Goal: Contribute content: Contribute content

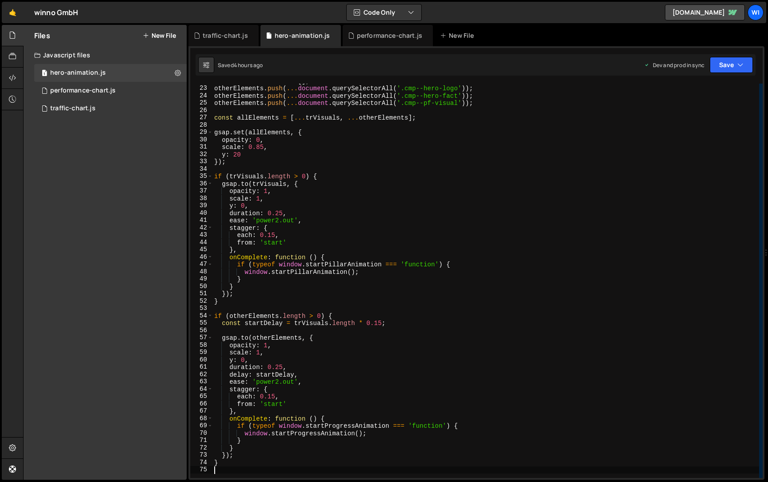
scroll to position [160, 0]
click at [157, 36] on button "New File" at bounding box center [159, 35] width 33 height 7
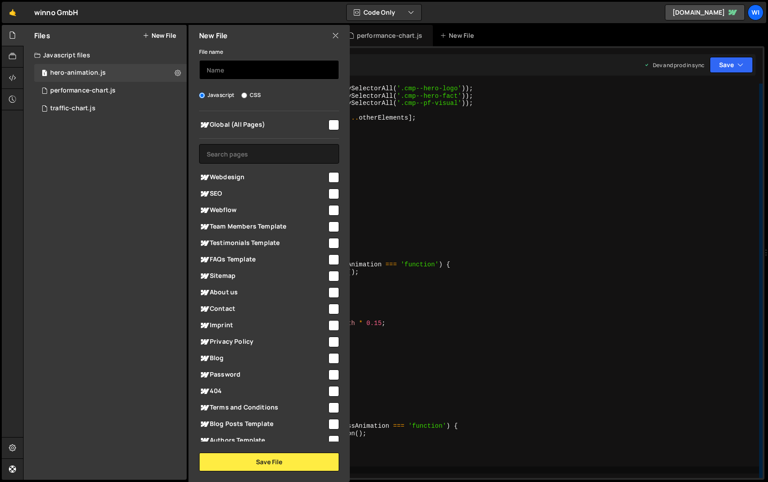
click at [260, 75] on input "text" at bounding box center [269, 70] width 140 height 20
type input "default scripts"
click at [307, 123] on span "Global (All Pages)" at bounding box center [263, 125] width 128 height 11
checkbox input "true"
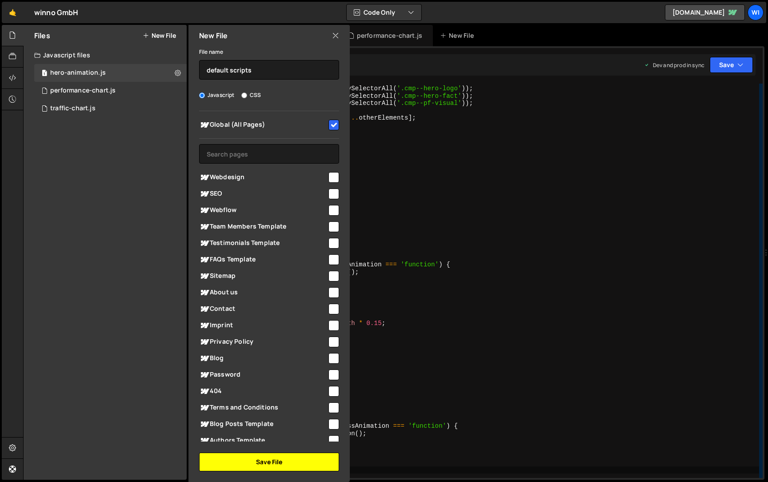
click at [281, 469] on button "Save File" at bounding box center [269, 462] width 140 height 19
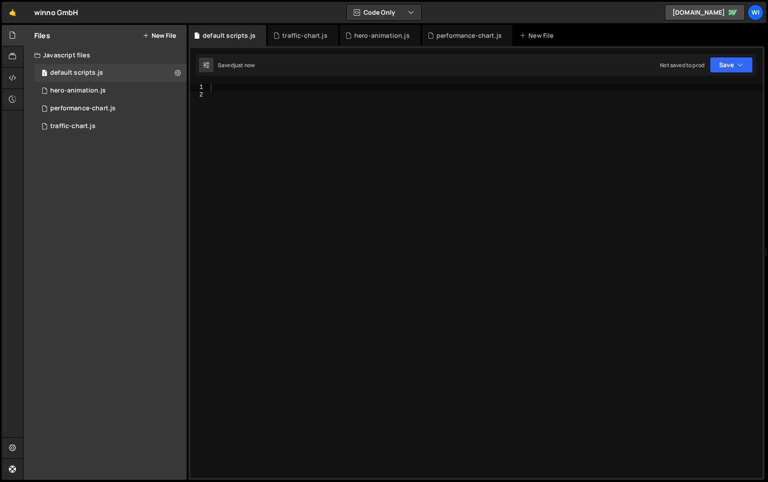
click at [317, 156] on div at bounding box center [486, 288] width 554 height 409
paste textarea "</script>"
type textarea "</script>"
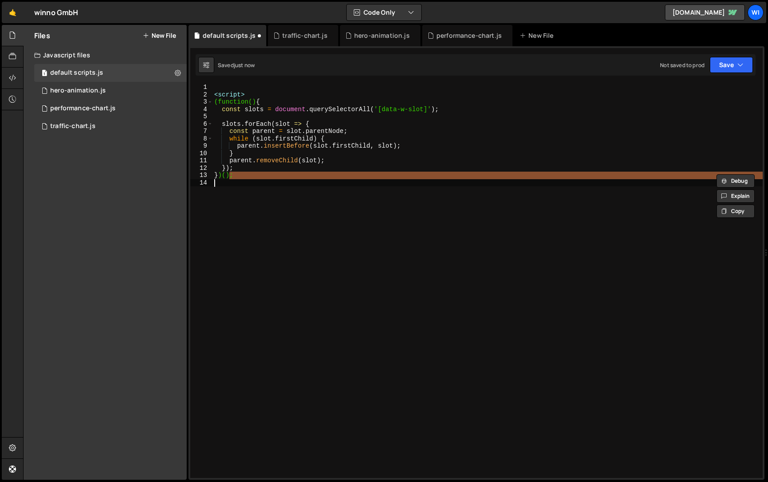
click at [305, 95] on div "< script > (function() { const slots = document . querySelectorAll ( '[data-w-s…" at bounding box center [487, 288] width 550 height 409
type textarea "<script>"
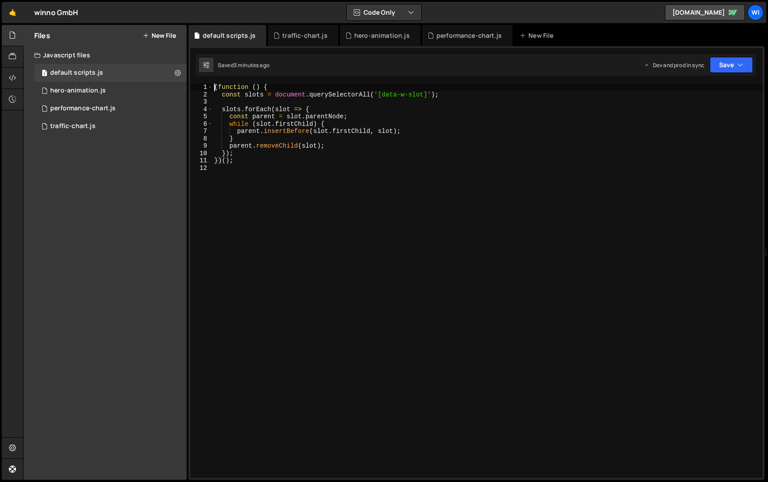
click at [345, 164] on div "( function ( ) { const slots = document . querySelectorAll ( '[data-w-slot]' ) …" at bounding box center [487, 288] width 550 height 409
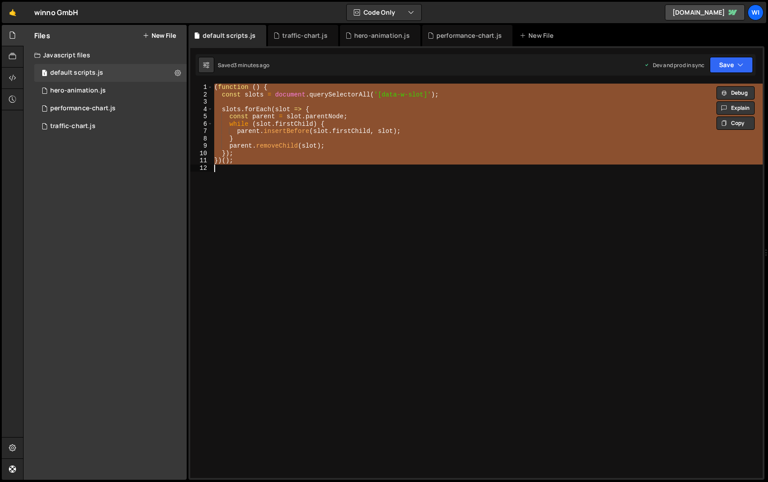
paste textarea
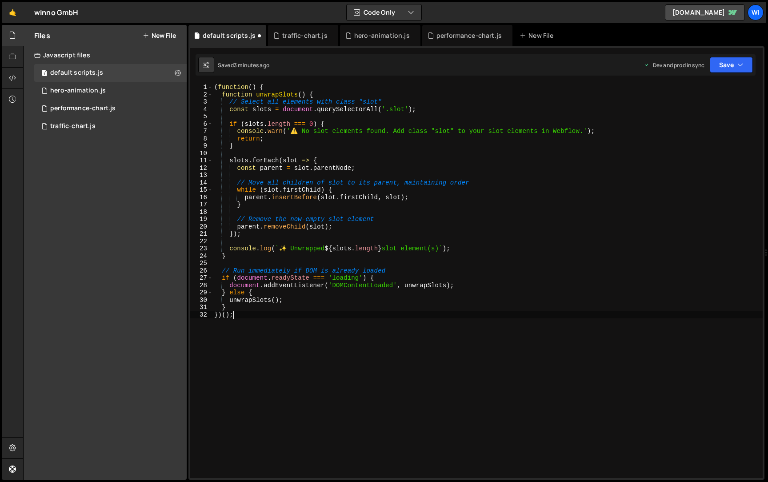
click at [457, 162] on div "( function ( ) { function unwrapSlots ( ) { // Select all elements with class "…" at bounding box center [487, 288] width 550 height 409
type textarea "slots.forEach(slot => {"
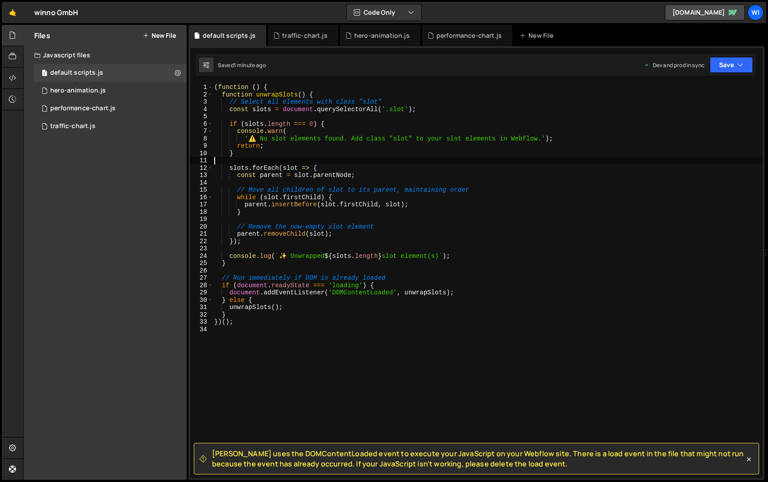
click at [169, 35] on button "New File" at bounding box center [159, 35] width 33 height 7
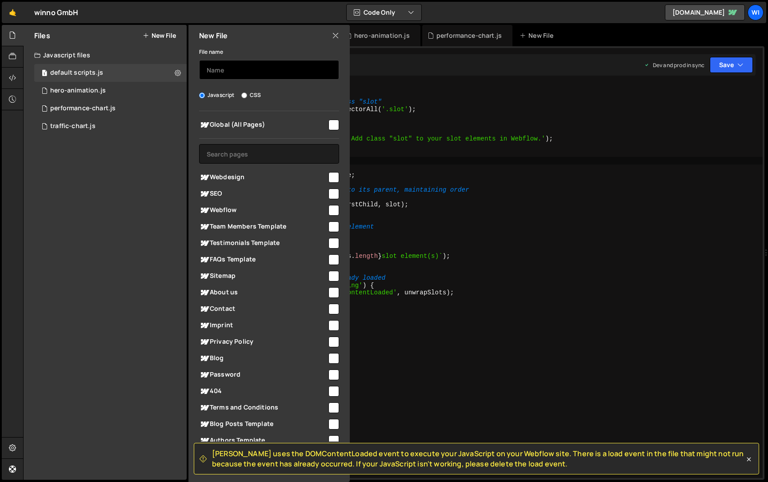
click at [240, 69] on input "text" at bounding box center [269, 70] width 140 height 20
type input "stagger"
click at [331, 127] on input "checkbox" at bounding box center [334, 125] width 11 height 11
checkbox input "true"
click at [306, 481] on div "Hold on a sec... Are you certain you wish to leave this page? Any changes you'v…" at bounding box center [384, 241] width 768 height 482
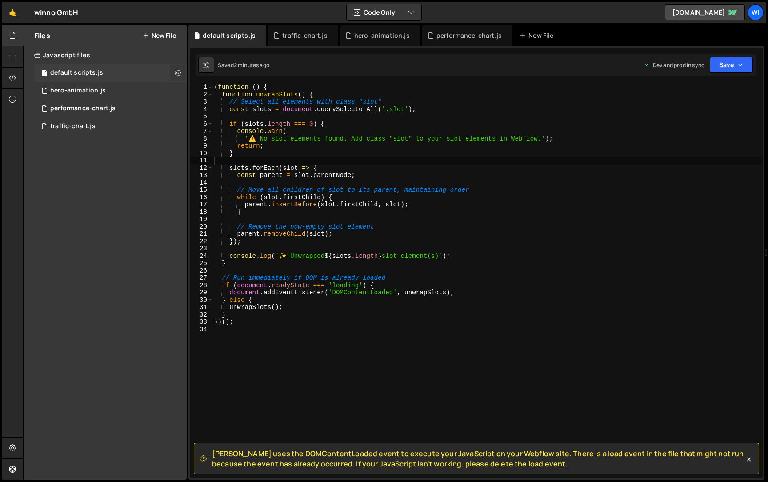
click at [178, 69] on icon at bounding box center [178, 72] width 6 height 8
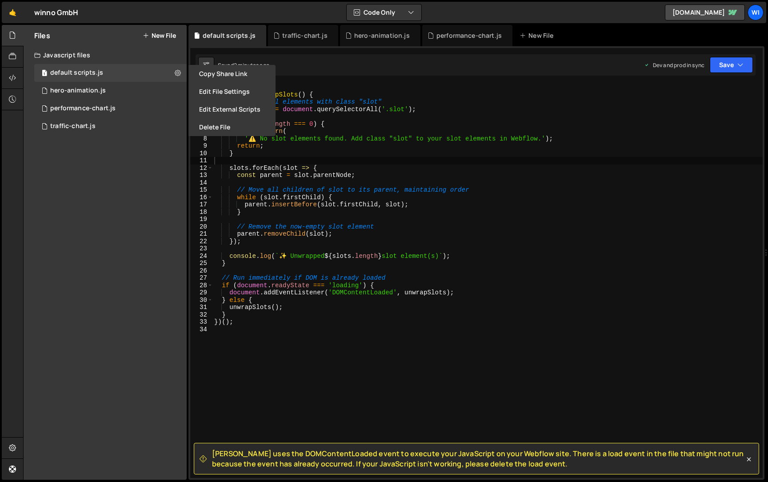
click at [156, 37] on button "New File" at bounding box center [159, 35] width 33 height 7
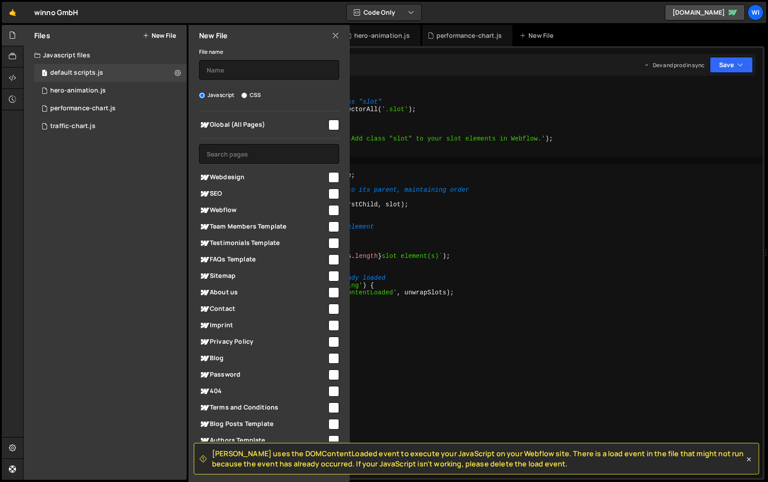
click at [340, 122] on div "Global (All Pages) Webdesign" at bounding box center [268, 276] width 161 height 330
click at [333, 122] on input "checkbox" at bounding box center [334, 125] width 11 height 11
checkbox input "true"
click at [274, 66] on input "text" at bounding box center [269, 70] width 140 height 20
type input "stagger"
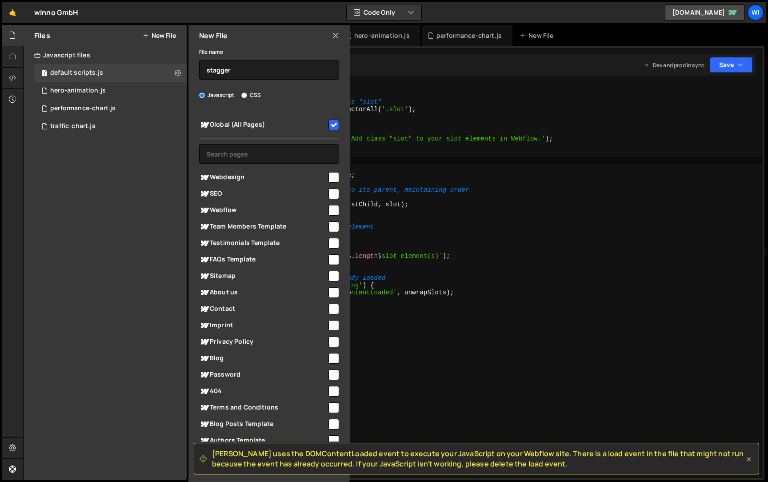
click at [750, 460] on icon at bounding box center [749, 459] width 4 height 4
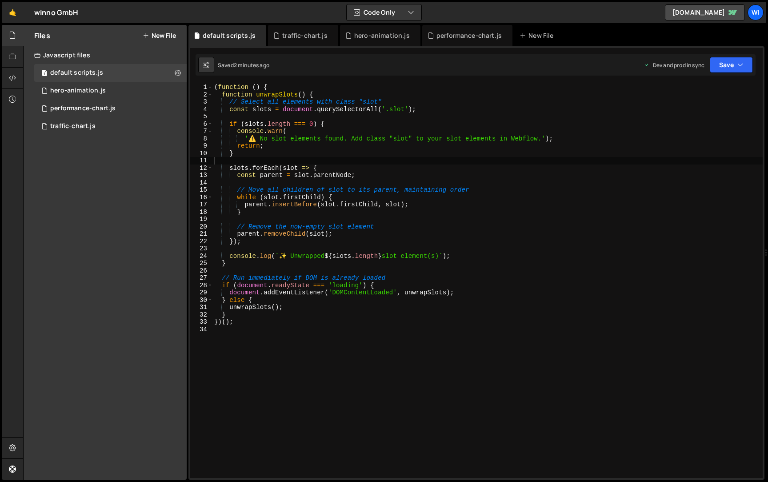
click at [287, 82] on div "window.startProgressAnimation = function () { 1 2 3 4 5 6 7 8 9 10 11 12 13 14 …" at bounding box center [476, 262] width 576 height 433
type textarea "// Select all elements with class "slot""
click at [422, 102] on div "( function ( ) { function unwrapSlots ( ) { // Select all elements with class "…" at bounding box center [487, 288] width 550 height 409
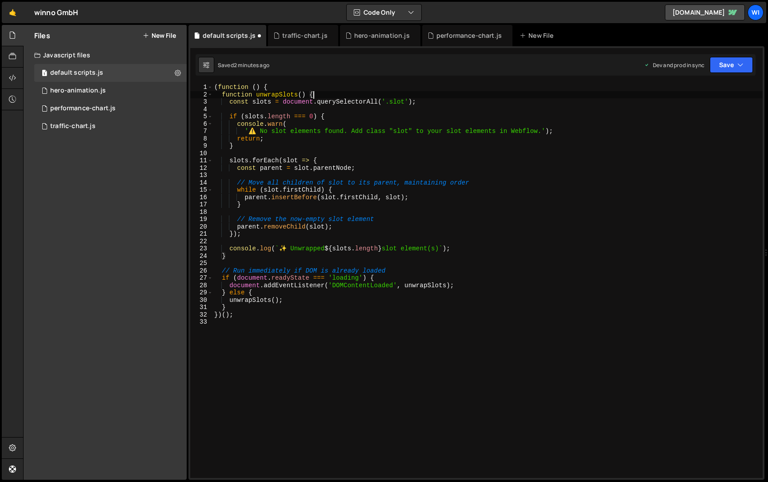
click at [360, 82] on div "window.startProgressAnimation = function () { 1 2 3 4 5 6 7 8 9 10 11 12 13 14 …" at bounding box center [476, 262] width 576 height 433
type textarea "(function () {"
click at [359, 89] on div "( function ( ) { function unwrapSlots ( ) { const slots = document . querySelec…" at bounding box center [487, 288] width 550 height 409
type textarea "function unwrapSlots() {"
type textarea "})();"
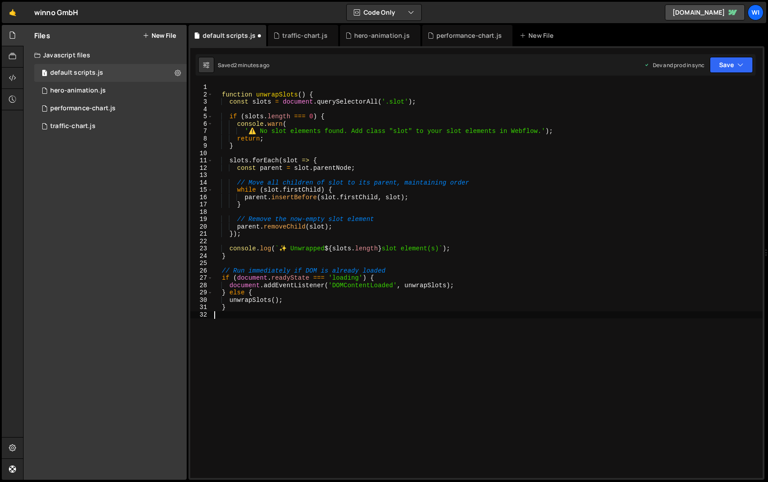
type textarea "}"
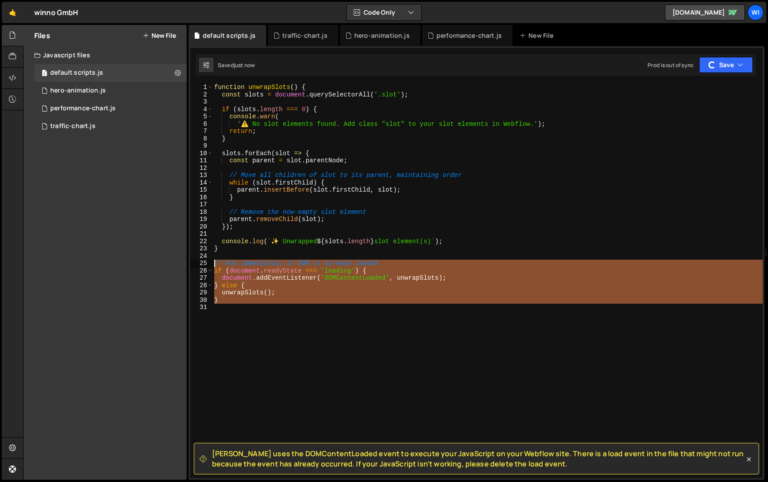
drag, startPoint x: 233, startPoint y: 305, endPoint x: 199, endPoint y: 262, distance: 54.4
click at [199, 262] on div "1 2 3 4 5 6 7 8 9 10 11 12 13 14 15 16 17 18 19 20 21 22 23 24 25 26 27 28 29 3…" at bounding box center [476, 281] width 573 height 394
type textarea "// Run immediately if DOM is already loaded if (document.readyState === 'loadin…"
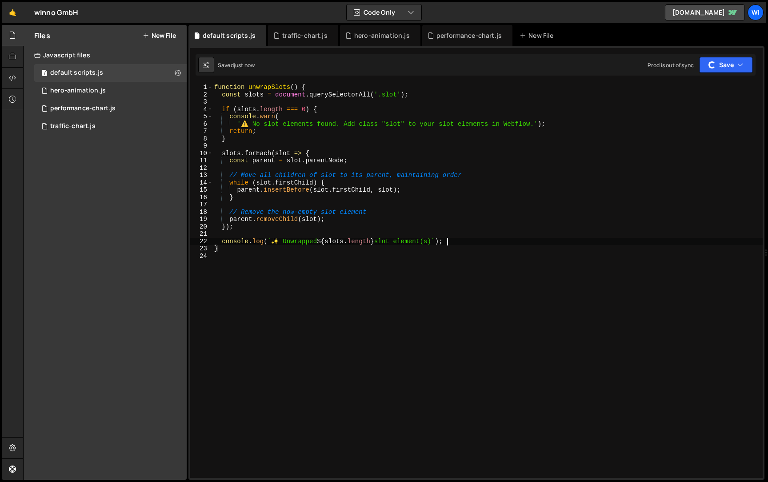
click at [489, 238] on div "function unwrapSlots ( ) { const slots = document . querySelectorAll ( '.slot' …" at bounding box center [487, 288] width 550 height 409
type textarea "console.log(`✨ Unwrapped ${slots.length} slot element(s)`);"
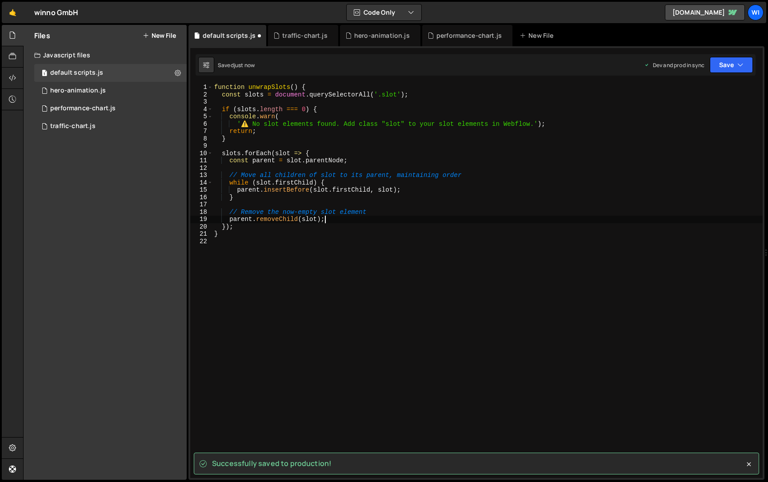
click at [465, 218] on div "function unwrapSlots ( ) { const slots = document . querySelectorAll ( '.slot' …" at bounding box center [487, 288] width 550 height 409
click at [466, 214] on div "function unwrapSlots ( ) { const slots = document . querySelectorAll ( '.slot' …" at bounding box center [487, 288] width 550 height 409
type textarea "// Remove the now-empty slot element"
type textarea "}"
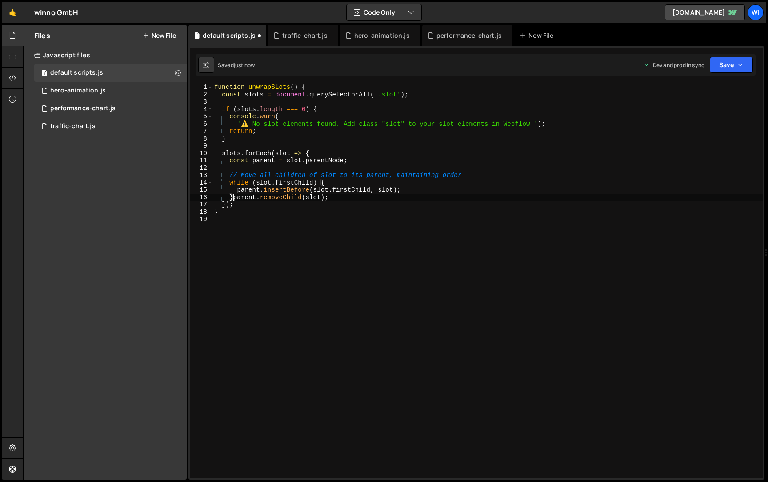
scroll to position [0, 1]
click at [463, 175] on div "function unwrapSlots ( ) { const slots = document . querySelectorAll ( '.slot' …" at bounding box center [487, 288] width 550 height 409
type textarea "// Move all children of slot to its parent, maintaining order"
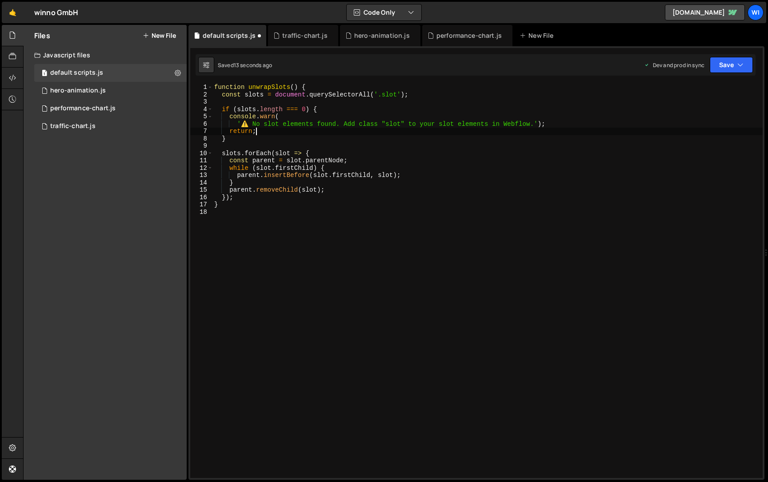
click at [441, 132] on div "function unwrapSlots ( ) { const slots = document . querySelectorAll ( '.slot' …" at bounding box center [487, 288] width 550 height 409
click at [441, 140] on div "function unwrapSlots ( ) { const slots = document . querySelectorAll ( '.slot' …" at bounding box center [487, 288] width 550 height 409
type textarea "}"
click at [327, 145] on div "function unwrapSlots ( ) { const slots = document . querySelectorAll ( '.slot' …" at bounding box center [487, 288] width 550 height 409
click at [225, 102] on div "function unwrapSlots ( ) { const slots = document . querySelectorAll ( '.slot' …" at bounding box center [487, 288] width 550 height 409
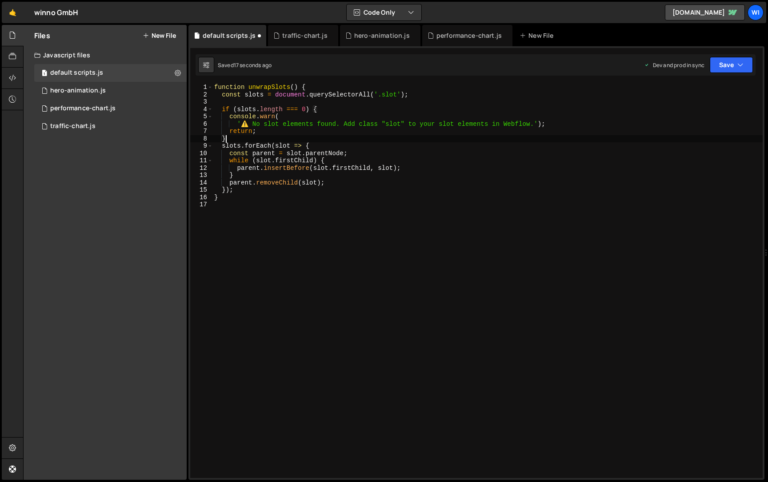
type textarea "if (slots.length === 0) {"
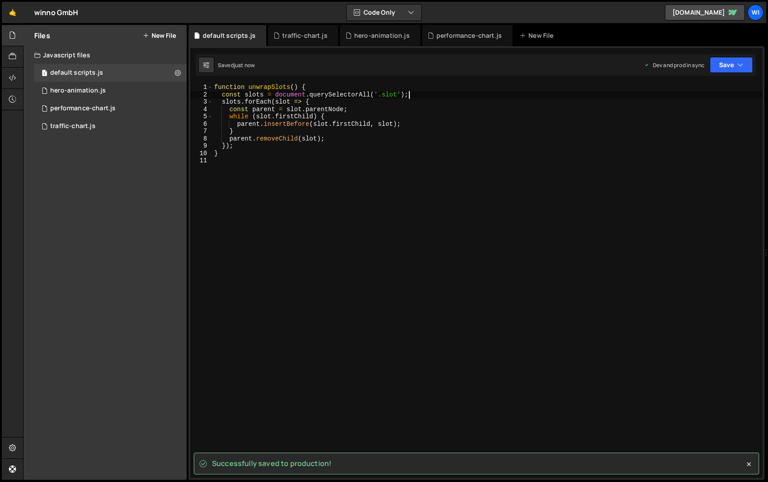
type textarea "const slots = document.querySelectorAll('.slot');"
click at [163, 33] on button "New File" at bounding box center [159, 35] width 33 height 7
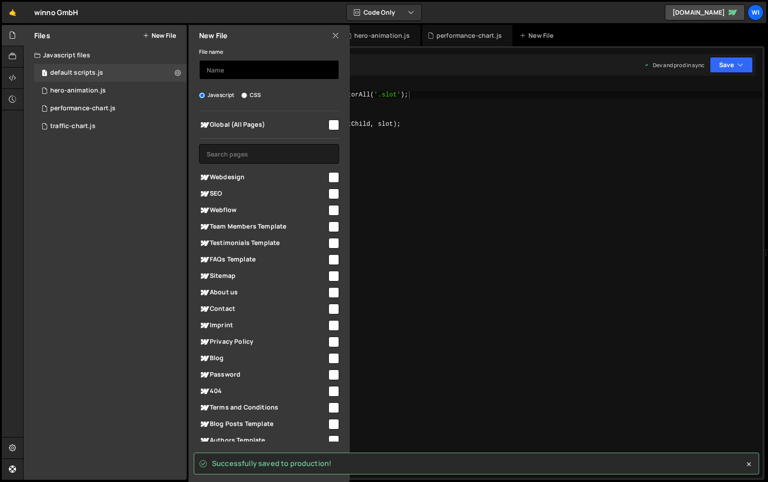
click at [228, 77] on input "text" at bounding box center [269, 70] width 140 height 20
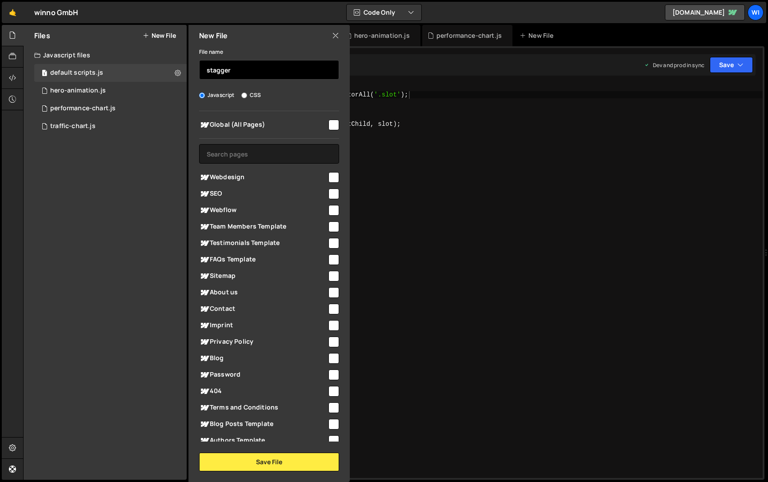
type input "stagger"
click at [342, 128] on div "Global (All Pages) Webdesign" at bounding box center [268, 276] width 161 height 330
click at [333, 128] on input "checkbox" at bounding box center [334, 125] width 11 height 11
checkbox input "true"
click at [256, 472] on div "New File File name stagger Javascript CSS Global (All Pages)" at bounding box center [268, 253] width 163 height 457
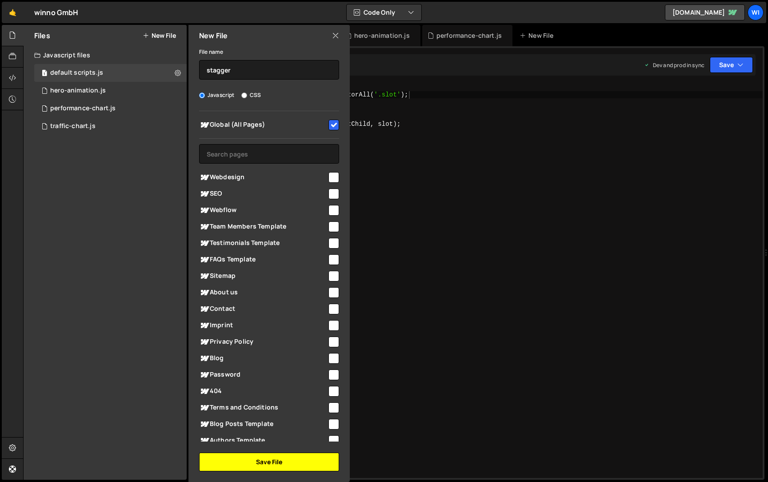
click at [265, 459] on button "Save File" at bounding box center [269, 462] width 140 height 19
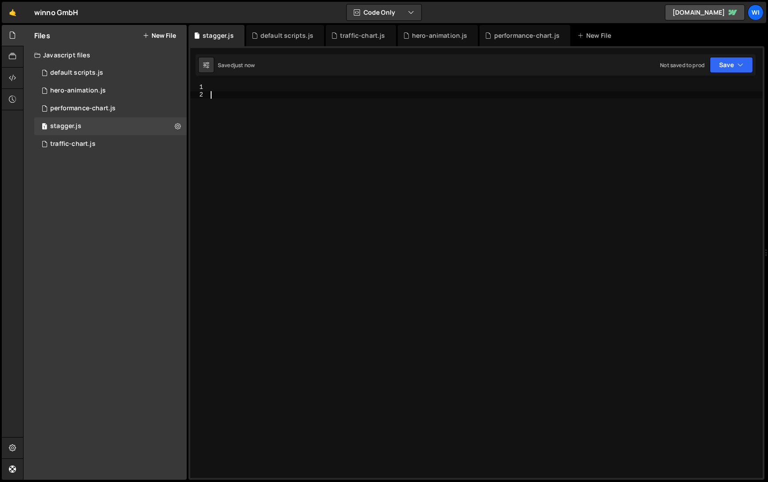
click at [306, 134] on div at bounding box center [486, 288] width 554 height 409
paste textarea "}"
type textarea "}"
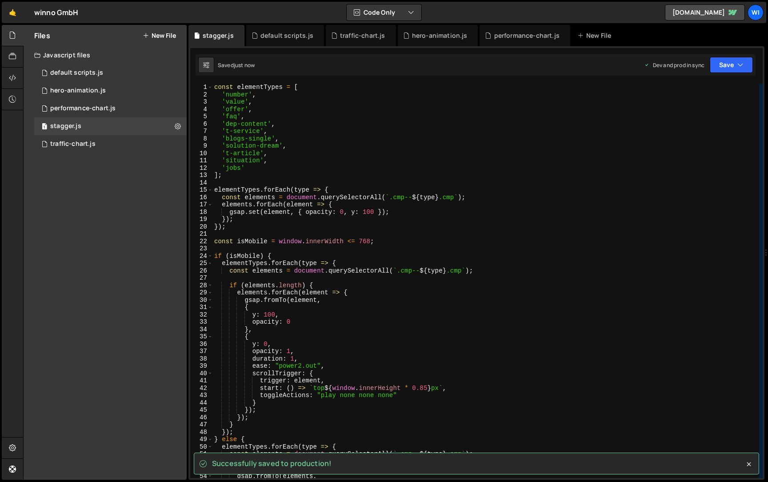
click at [263, 168] on div "const elementTypes = [ 'number' , 'value' , 'offer' , 'faq' , 'dep-content' , '…" at bounding box center [485, 288] width 547 height 409
click at [233, 96] on div "const elementTypes = [ 'number' , 'value' , 'offer' , 'faq' , 'dep-content' , '…" at bounding box center [485, 288] width 547 height 409
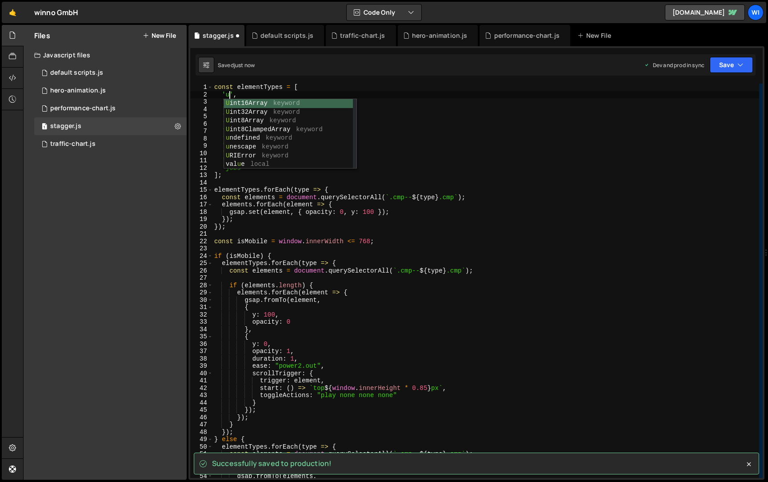
scroll to position [0, 1]
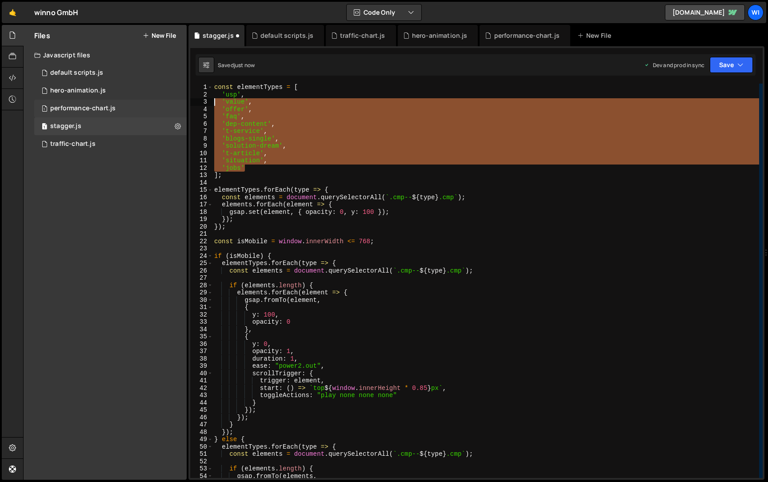
drag, startPoint x: 257, startPoint y: 168, endPoint x: 157, endPoint y: 105, distance: 117.4
click at [157, 105] on div "Files New File Javascript files 1 default scripts.js 0 1 hero-animation.js 0 1 …" at bounding box center [395, 252] width 745 height 455
type textarea "'value', 'offer',"
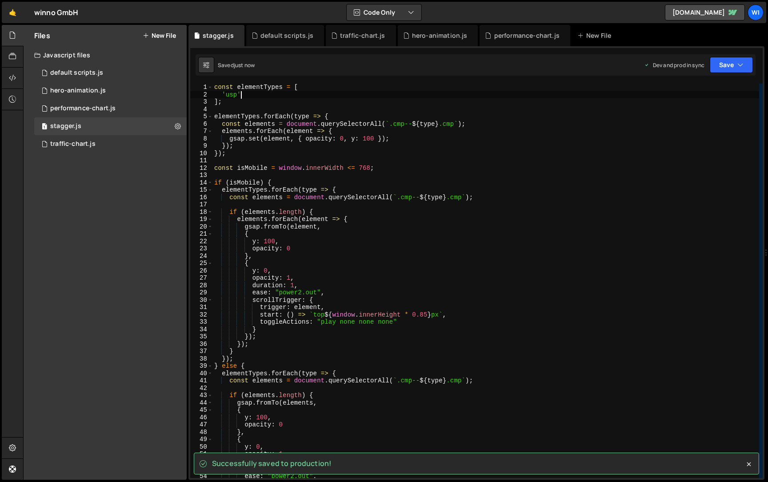
type textarea "'usp'"
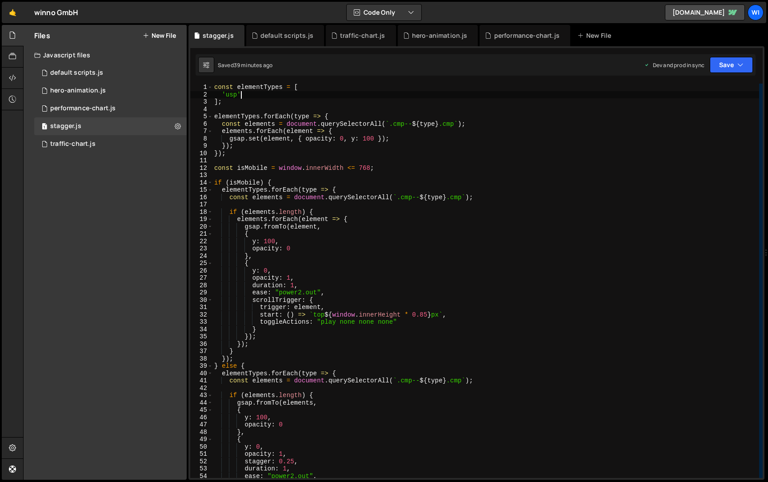
click at [453, 205] on div "const elementTypes = [ 'usp' ] ; elementTypes . forEach ( type => { const eleme…" at bounding box center [485, 288] width 547 height 409
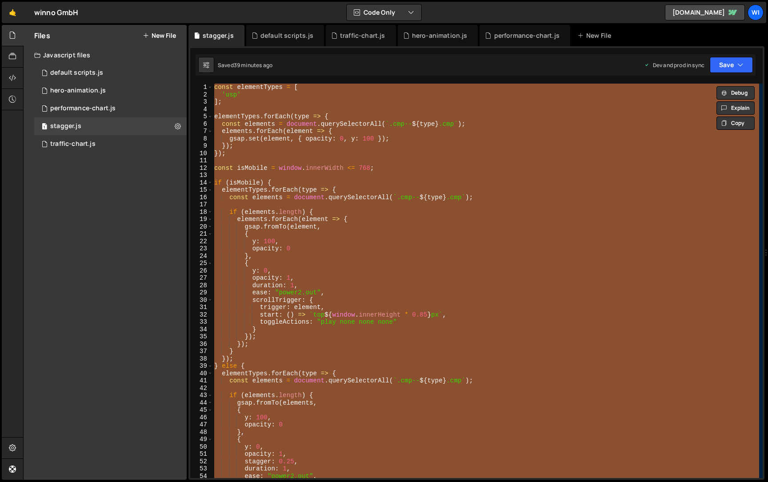
paste textarea ");"
type textarea "});"
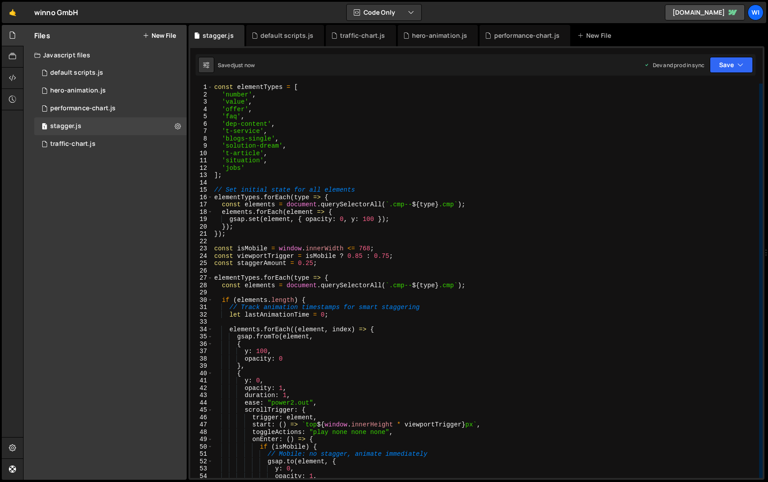
click at [234, 97] on div "const elementTypes = [ 'number' , 'value' , 'offer' , 'faq' , 'dep-content' , '…" at bounding box center [485, 288] width 547 height 409
click at [382, 140] on div "const elementTypes = [ 'usp' , 'value' , 'offer' , 'faq' , 'dep-content' , 't-s…" at bounding box center [485, 288] width 547 height 409
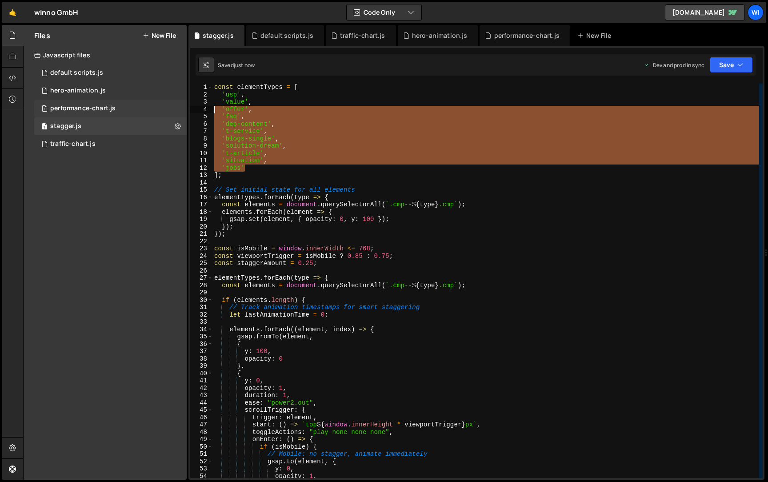
drag, startPoint x: 254, startPoint y: 164, endPoint x: 180, endPoint y: 110, distance: 92.2
click at [180, 110] on div "Files New File Javascript files 1 default scripts.js 0 1 hero-animation.js 0 1 …" at bounding box center [395, 252] width 745 height 455
type textarea "'offer', 'faq',"
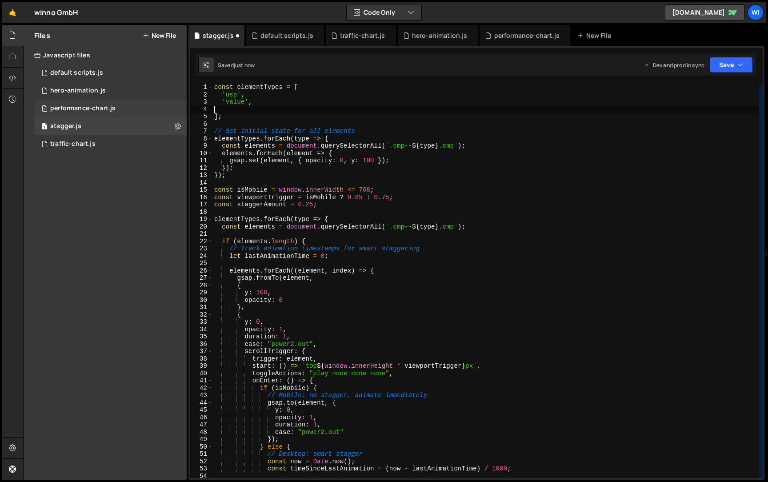
scroll to position [0, 0]
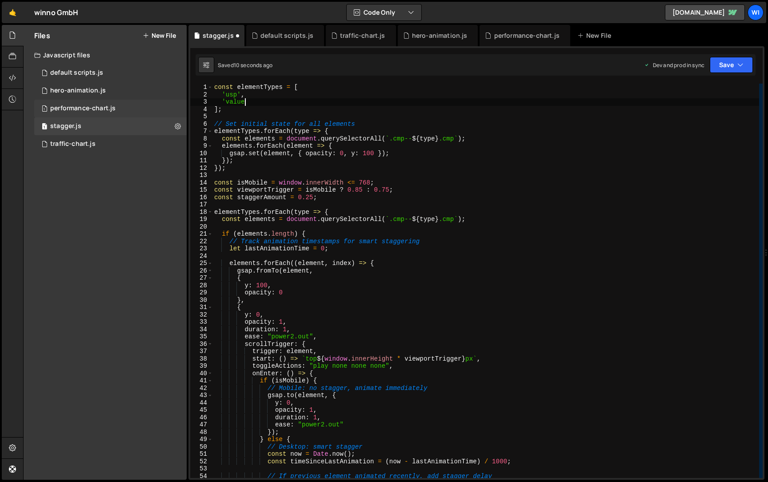
type textarea "'valu"
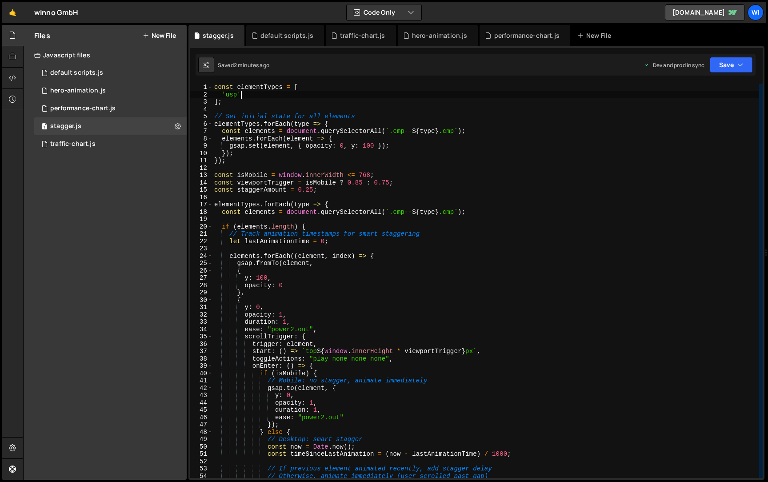
click at [393, 188] on div "const elementTypes = [ 'usp' ] ; // Set initial state for all elements elementT…" at bounding box center [485, 288] width 547 height 409
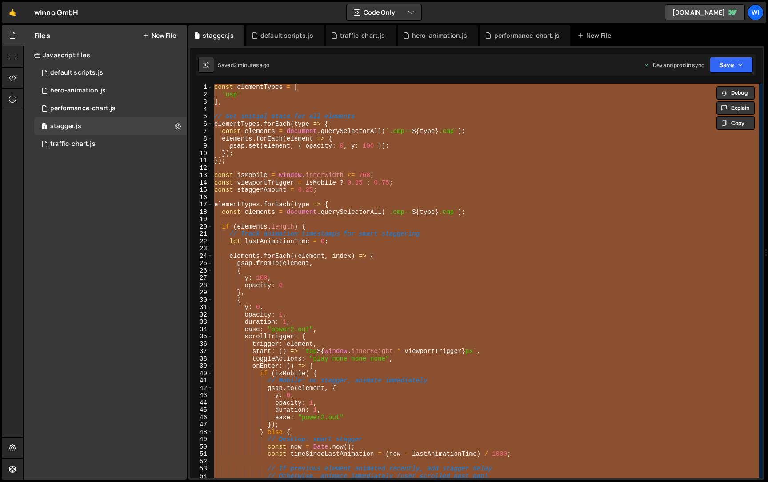
paste textarea
type textarea "}"
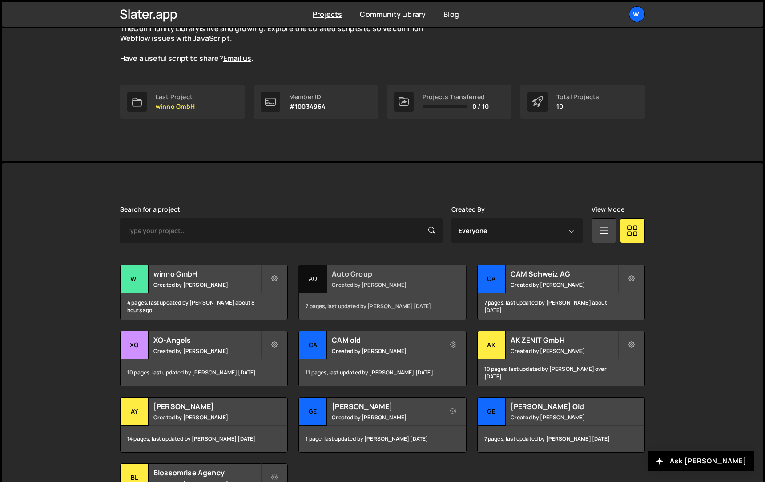
scroll to position [100, 0]
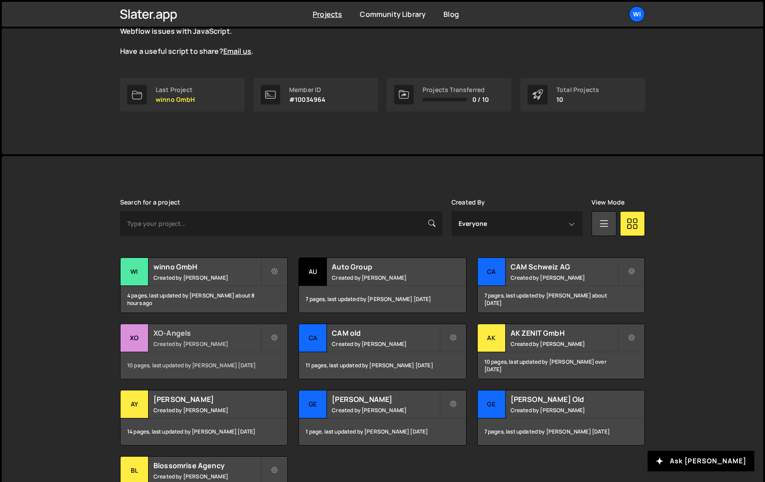
click at [174, 331] on h2 "XO-Angels" at bounding box center [206, 333] width 107 height 10
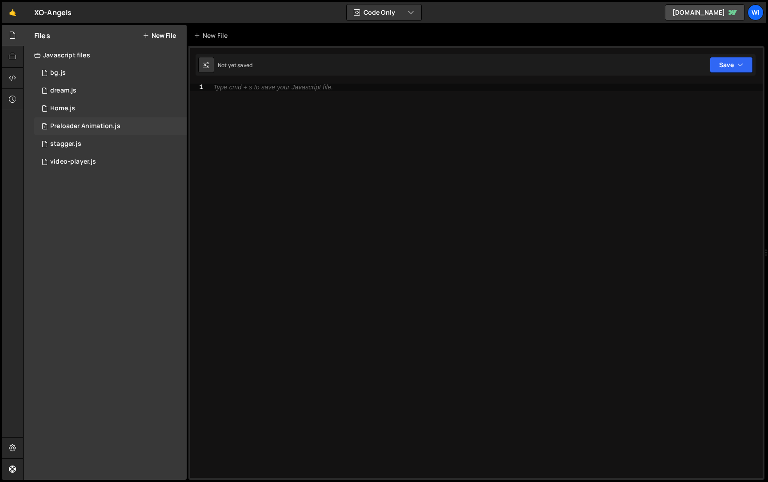
click at [109, 124] on div "Preloader Animation.js" at bounding box center [85, 126] width 70 height 8
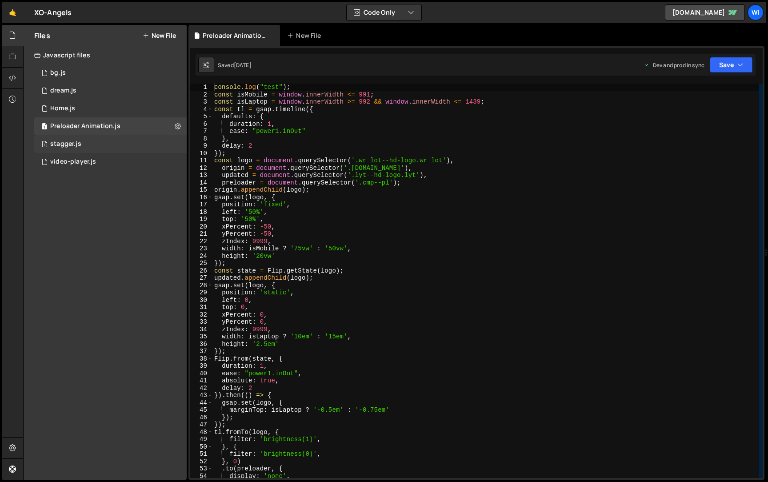
click at [92, 143] on div "1 stagger.js 0" at bounding box center [110, 144] width 152 height 18
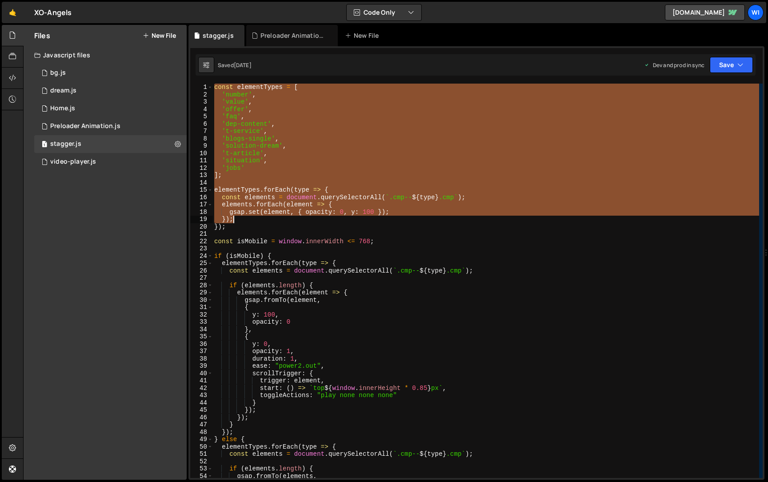
drag, startPoint x: 215, startPoint y: 88, endPoint x: 329, endPoint y: 280, distance: 223.8
click at [329, 278] on div "const elementTypes = [ 'number' , 'value' , 'offer' , 'faq' , 'dep-content' , '…" at bounding box center [485, 288] width 547 height 409
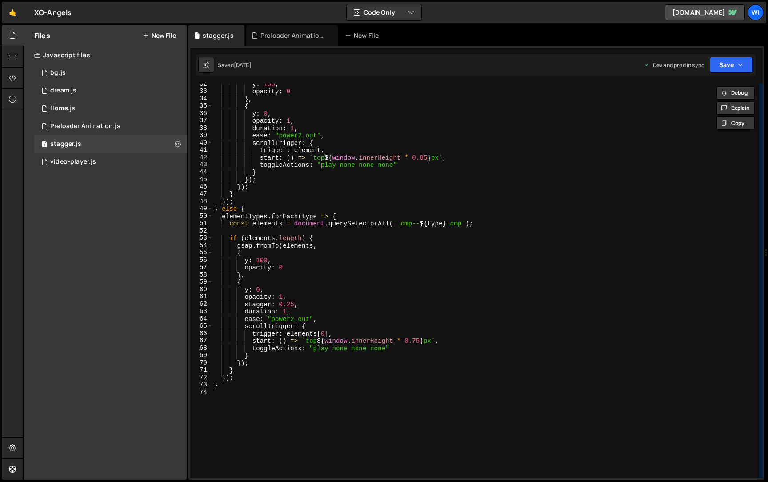
scroll to position [232, 0]
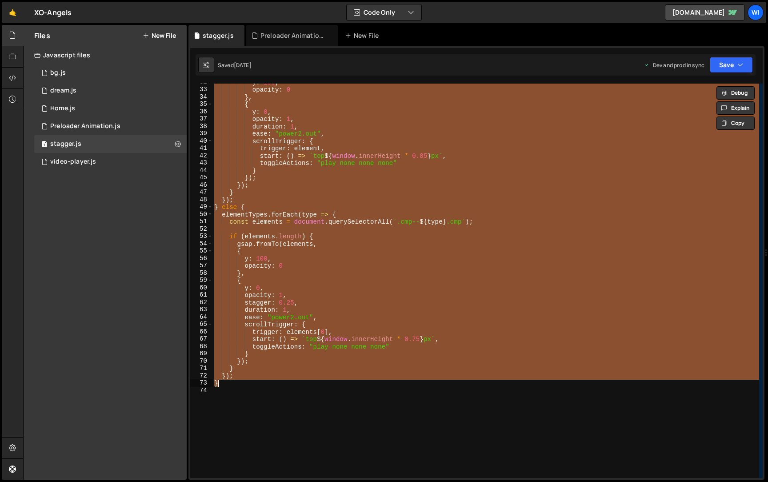
click at [276, 386] on div "y : 100 , opacity : 0 } , { y : 0 , opacity : 1 , duration : 1 , ease : "power2…" at bounding box center [485, 283] width 547 height 409
type textarea "}); }"
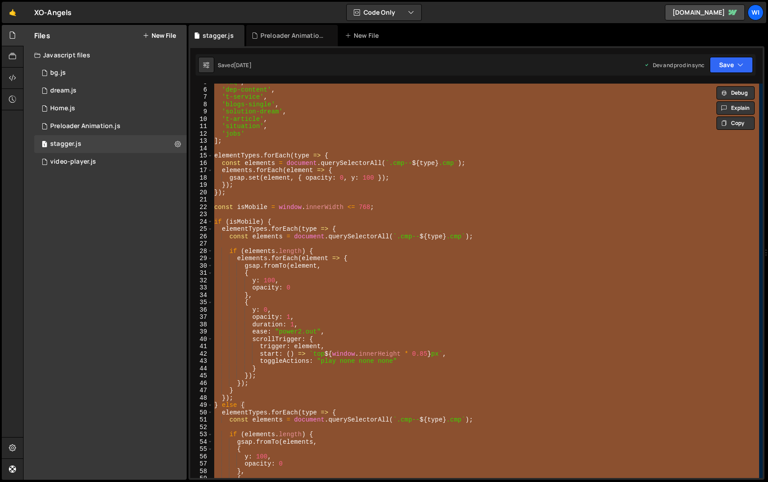
scroll to position [34, 0]
click at [327, 181] on div "'faq' , 'dep-content' , 't-service' , 'blogs-single' , 'solution-dream' , 't-ar…" at bounding box center [485, 281] width 547 height 394
type textarea "}"
